Goal: Task Accomplishment & Management: Use online tool/utility

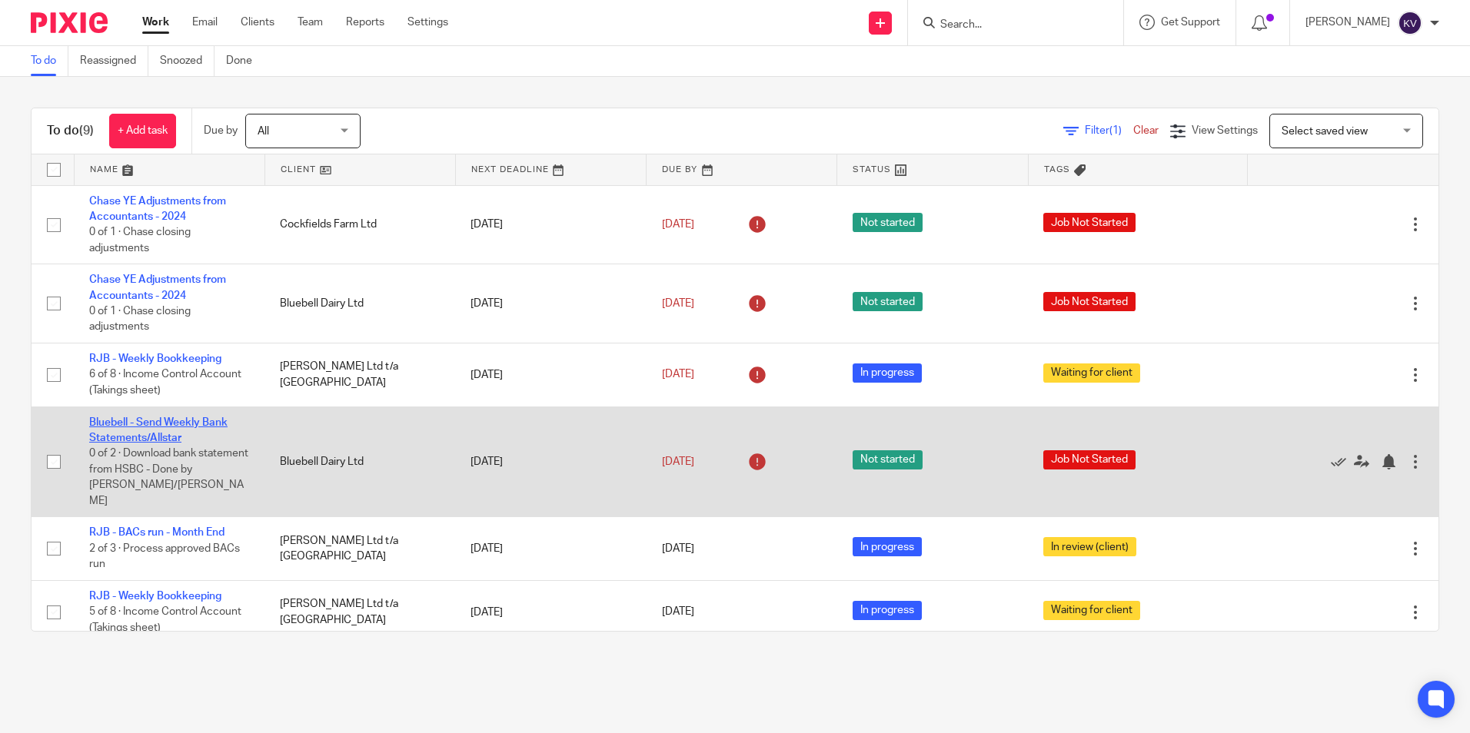
click at [121, 438] on link "Bluebell - Send Weekly Bank Statements/Allstar" at bounding box center [158, 430] width 138 height 26
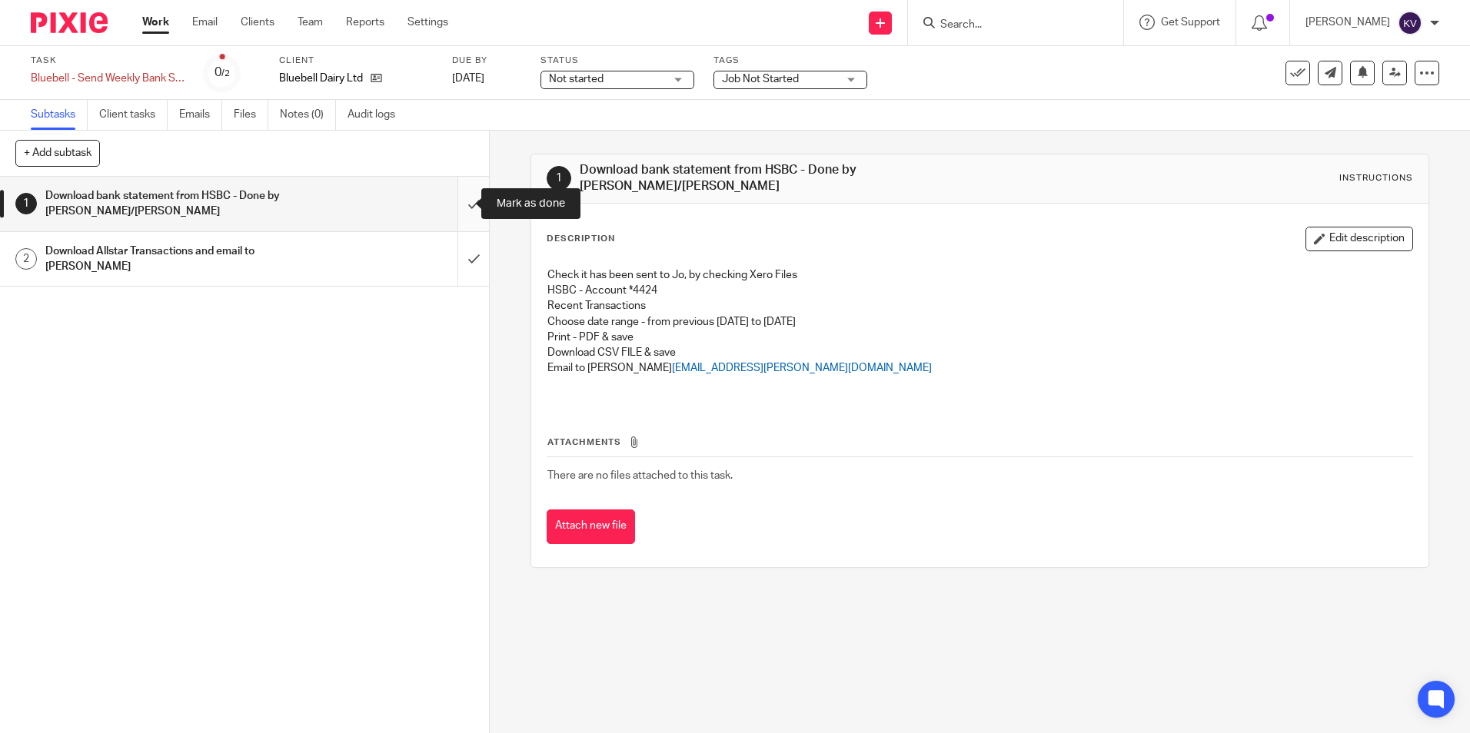
click at [458, 201] on input "submit" at bounding box center [244, 204] width 489 height 55
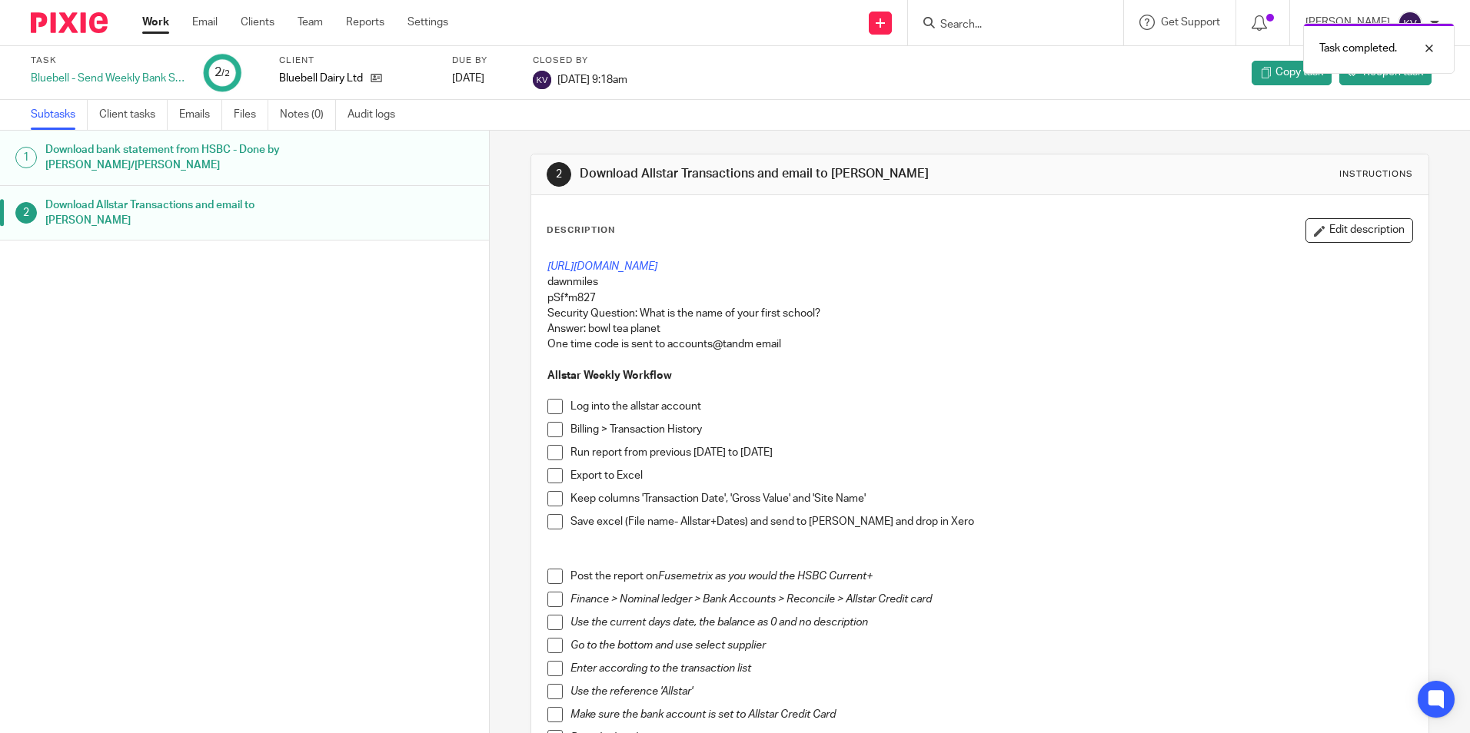
click at [156, 18] on link "Work" at bounding box center [155, 22] width 27 height 15
